Goal: Obtain resource: Obtain resource

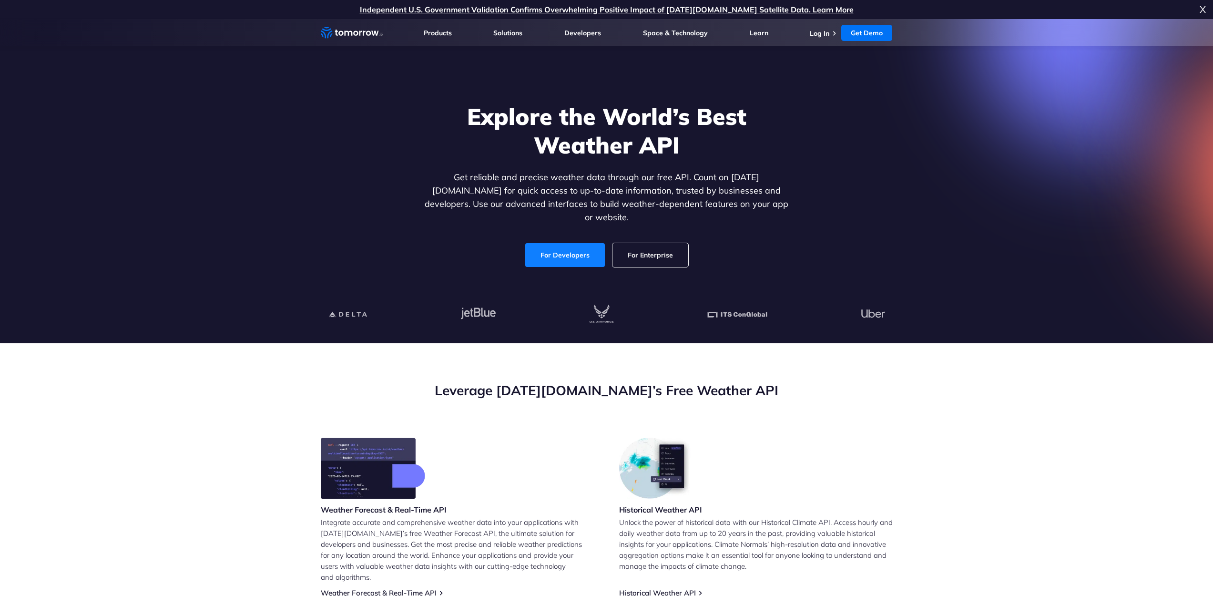
click at [567, 243] on link "For Developers" at bounding box center [565, 255] width 80 height 24
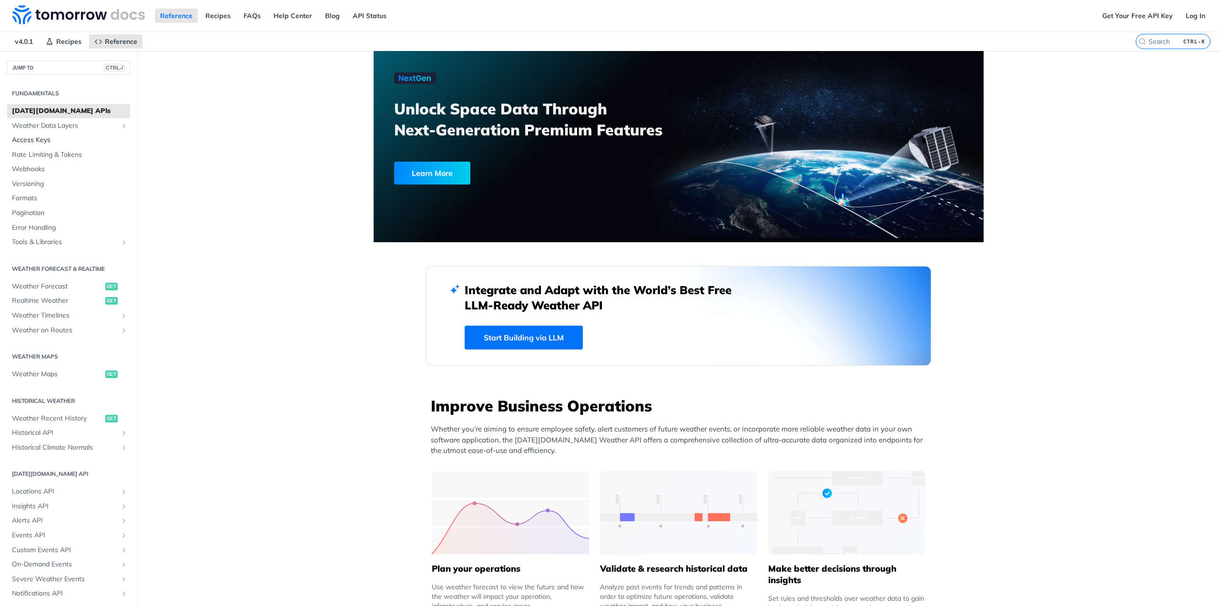
click at [27, 140] on span "Access Keys" at bounding box center [70, 140] width 116 height 10
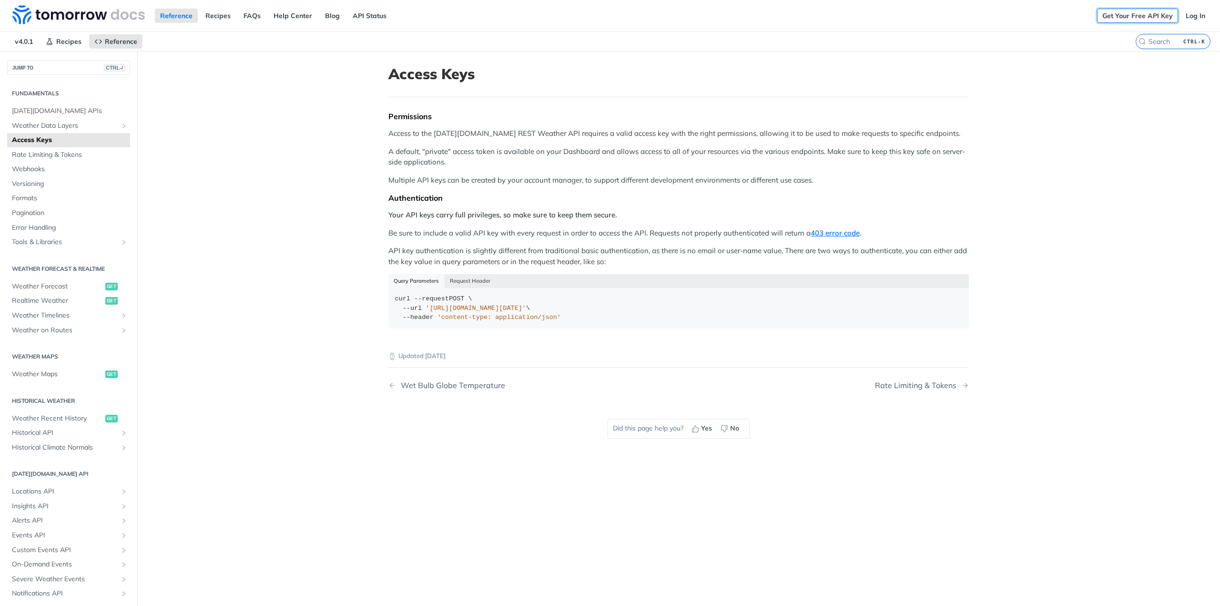
click at [1112, 19] on link "Get Your Free API Key" at bounding box center [1137, 16] width 81 height 14
